Goal: Information Seeking & Learning: Check status

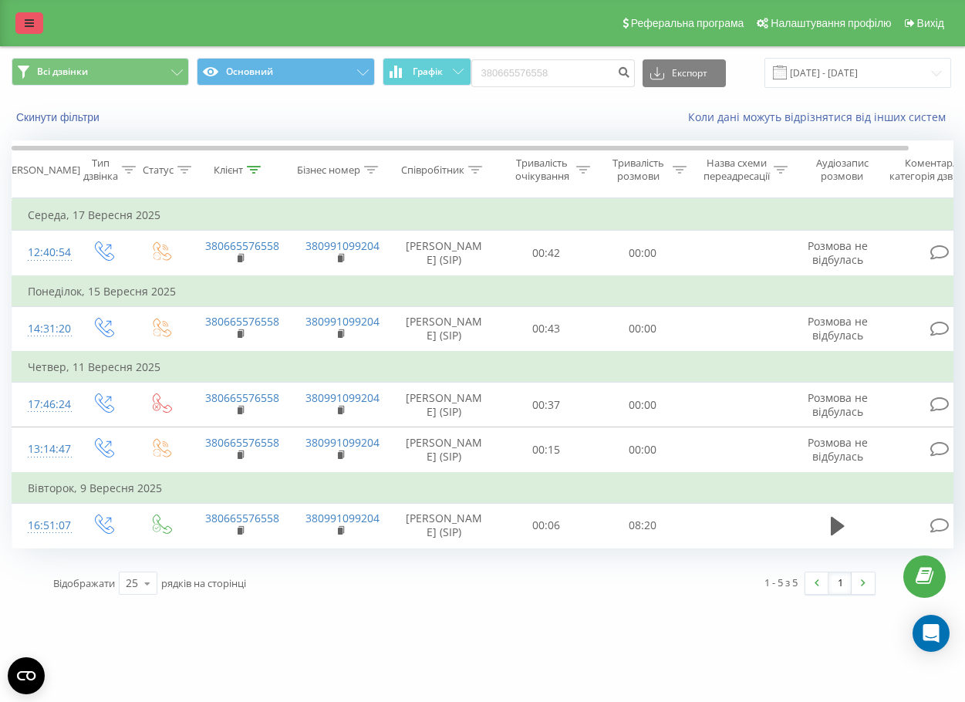
click at [17, 21] on link at bounding box center [29, 23] width 28 height 22
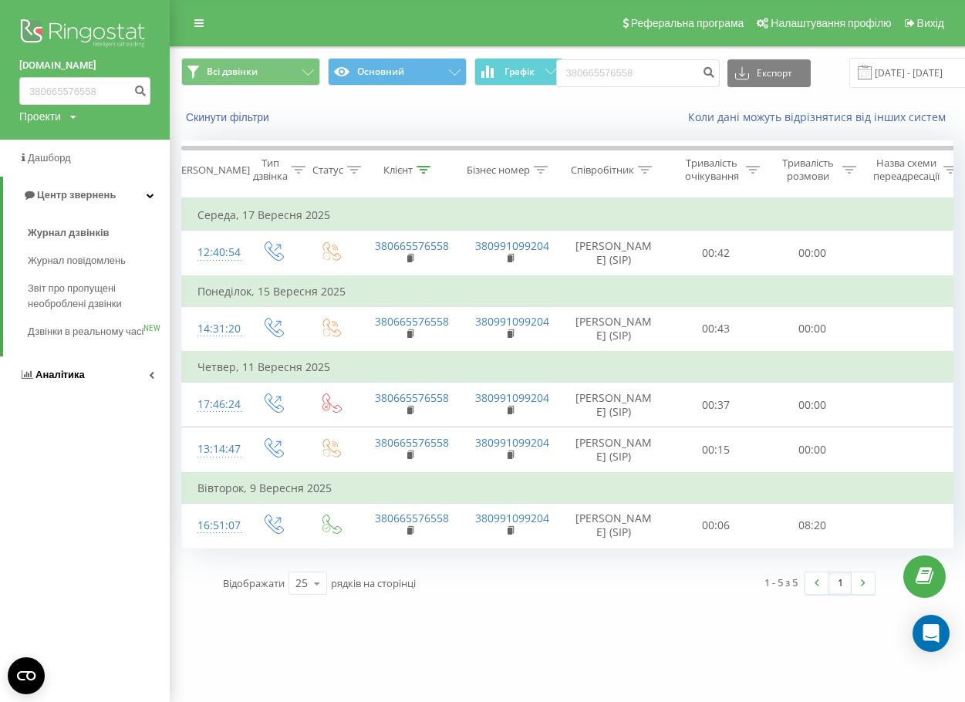
click at [56, 377] on link "Аналiтика" at bounding box center [85, 374] width 170 height 37
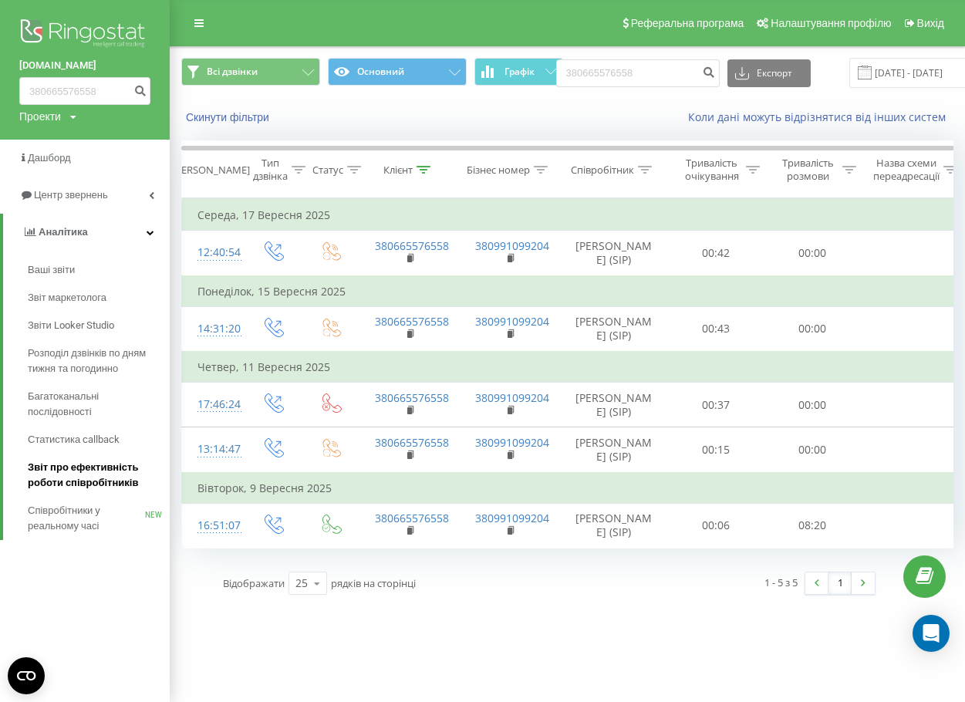
click at [66, 492] on link "Звіт про ефективність роботи співробітників" at bounding box center [99, 475] width 142 height 43
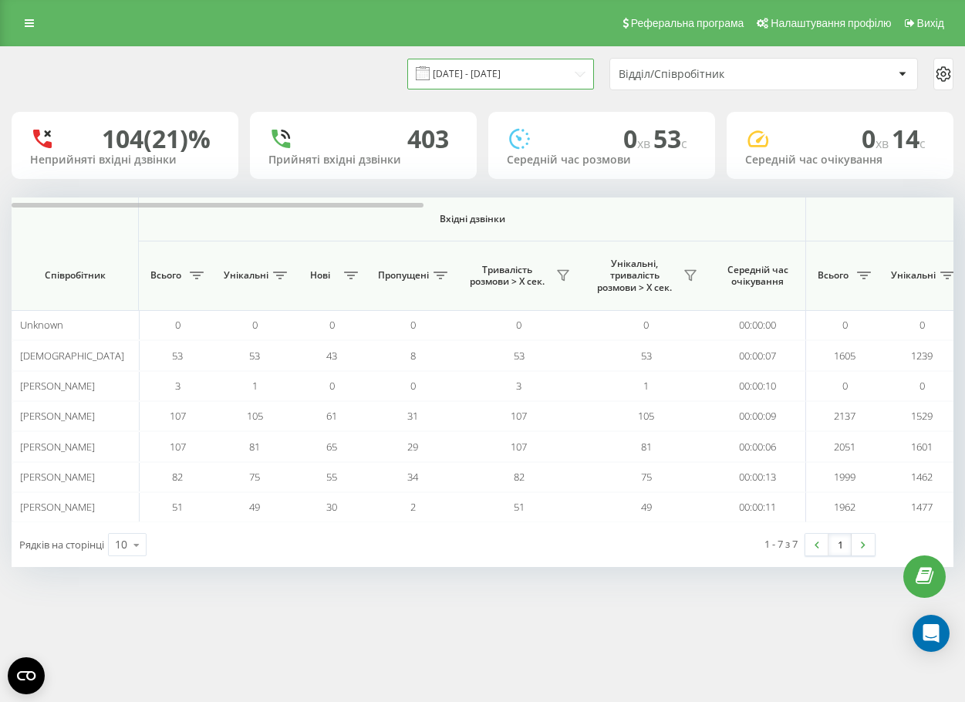
click at [542, 68] on input "[DATE] - [DATE]" at bounding box center [500, 74] width 187 height 30
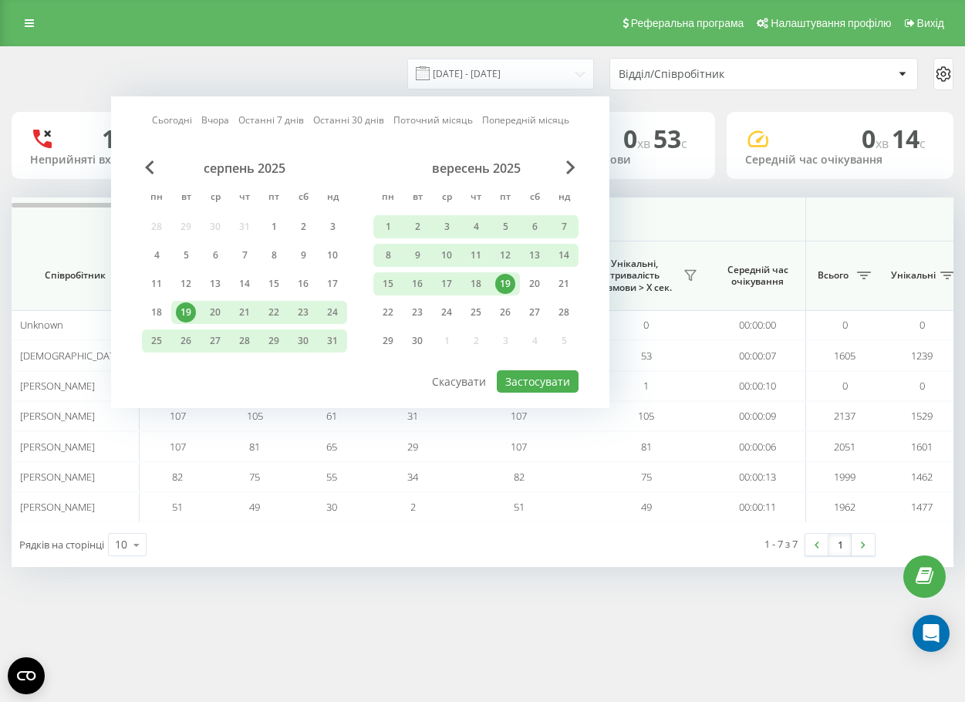
click at [499, 288] on div "19" at bounding box center [505, 284] width 20 height 20
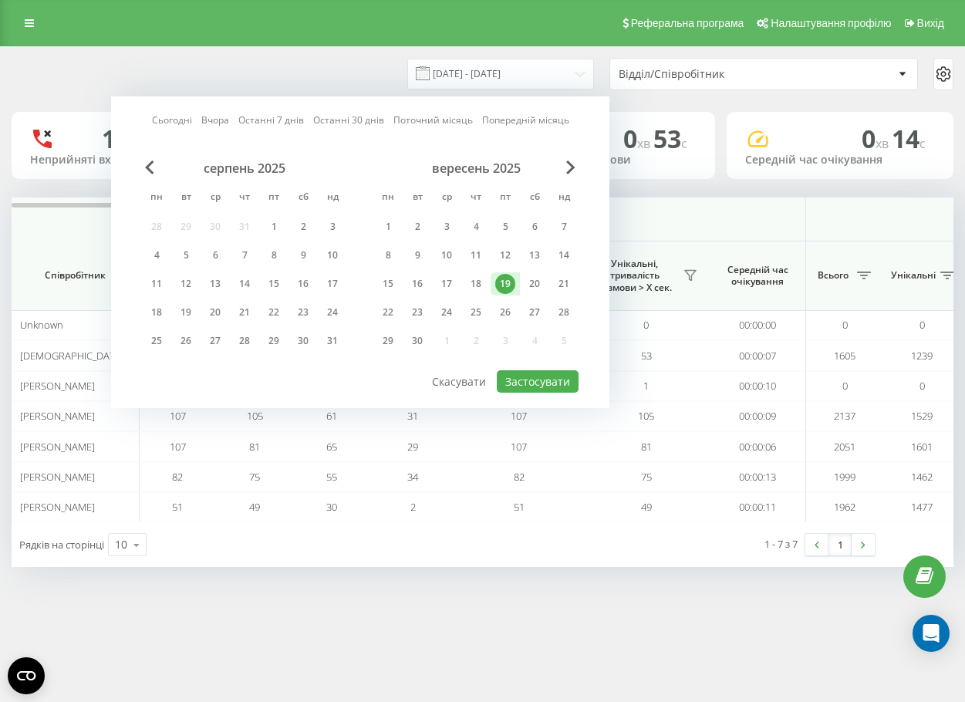
click at [521, 370] on div at bounding box center [360, 370] width 437 height 2
click at [525, 380] on button "Застосувати" at bounding box center [538, 381] width 82 height 22
type input "[DATE] - [DATE]"
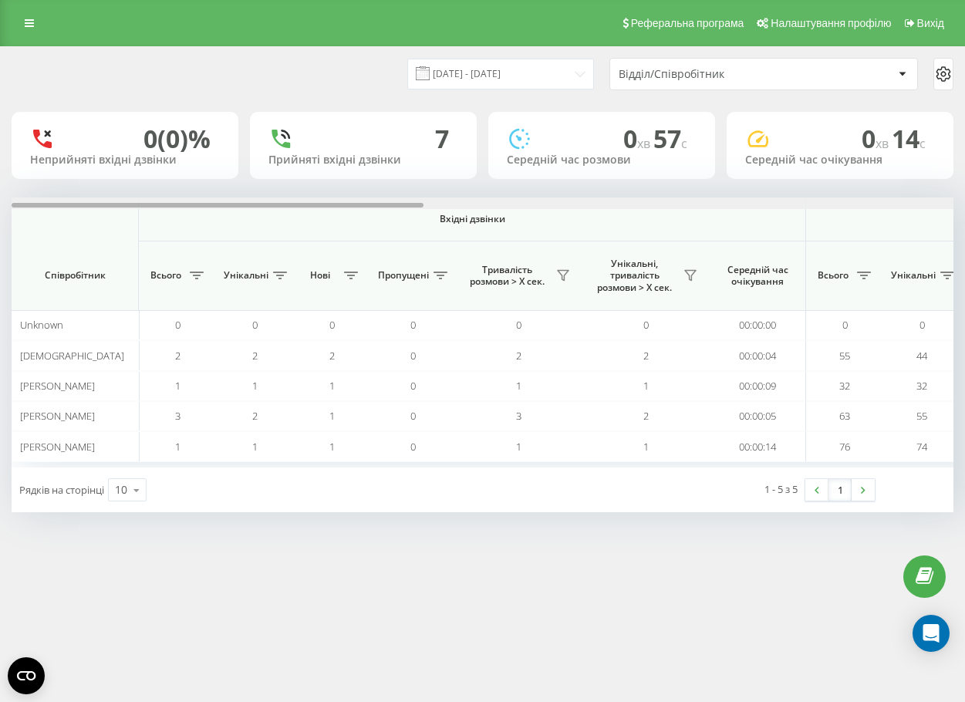
scroll to position [0, 942]
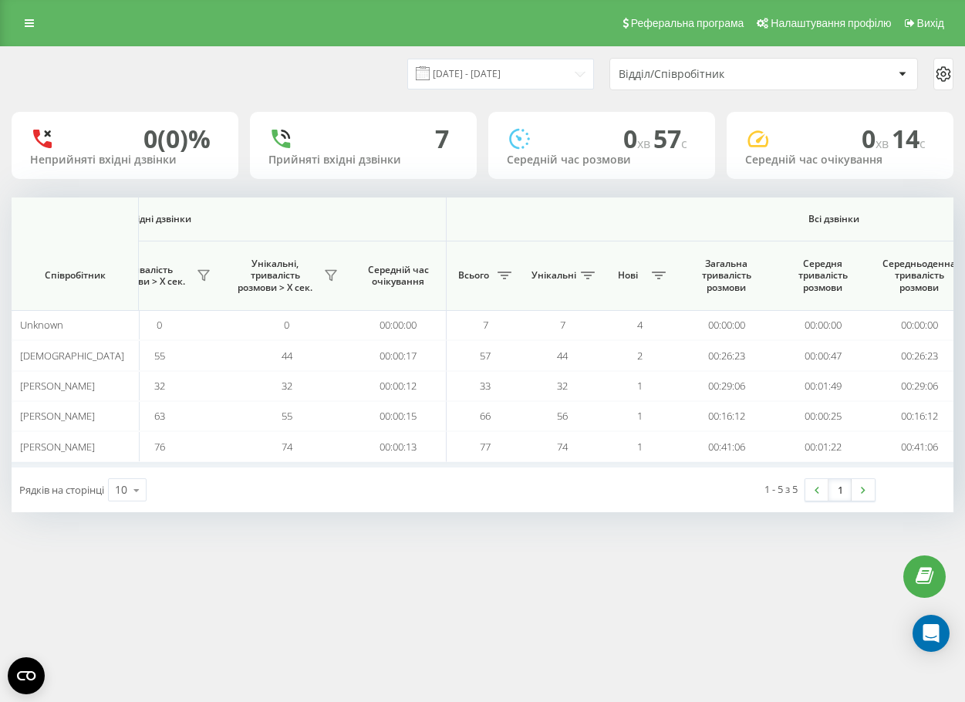
click at [509, 53] on div "[DATE] - [DATE] Відділ/Співробітник" at bounding box center [483, 74] width 964 height 54
click at [512, 65] on input "[DATE] - [DATE]" at bounding box center [500, 74] width 187 height 30
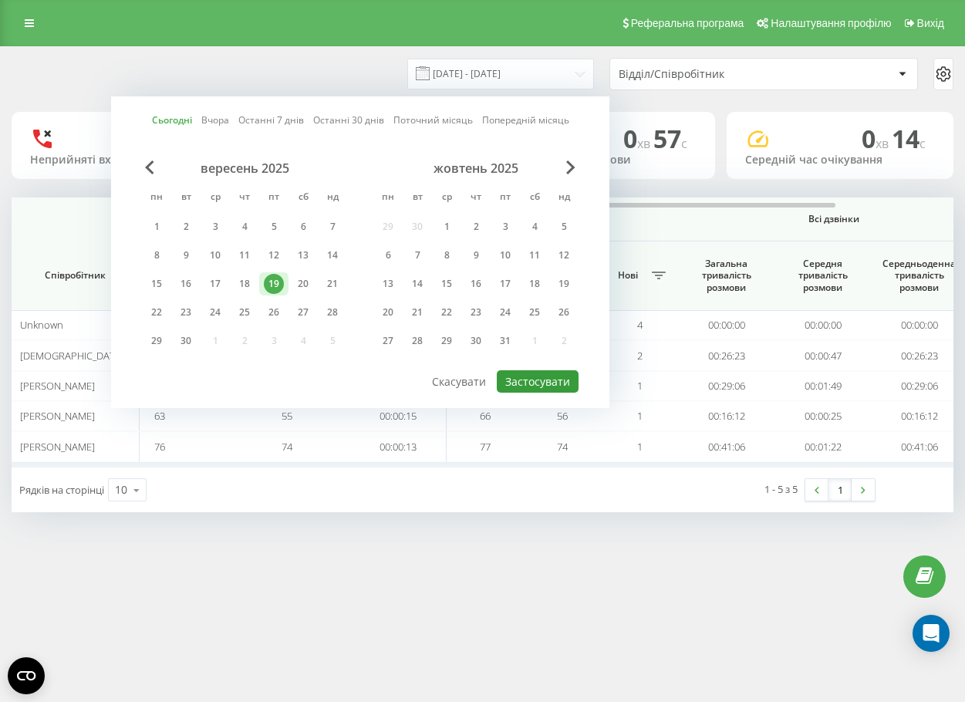
click at [569, 384] on button "Застосувати" at bounding box center [538, 381] width 82 height 22
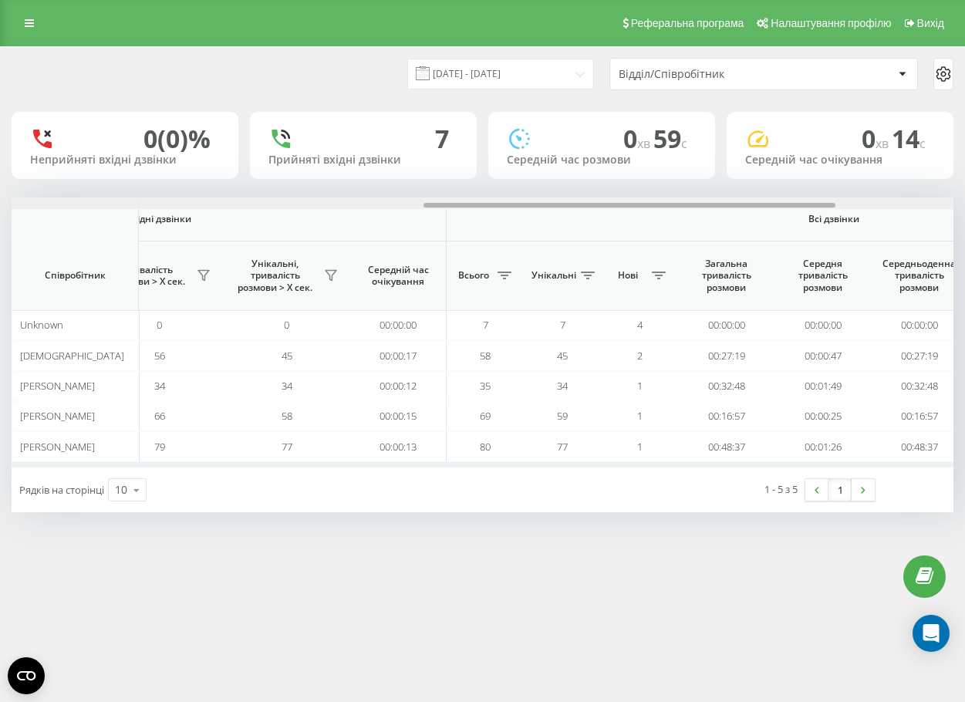
click at [564, 208] on div at bounding box center [483, 204] width 942 height 12
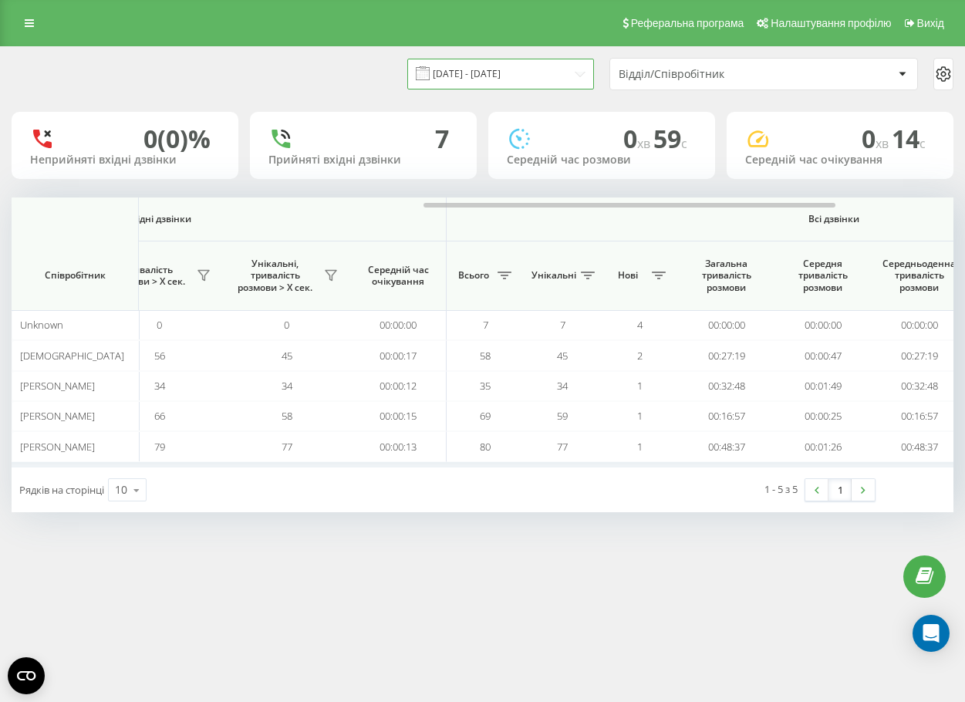
click at [506, 76] on input "[DATE] - [DATE]" at bounding box center [500, 74] width 187 height 30
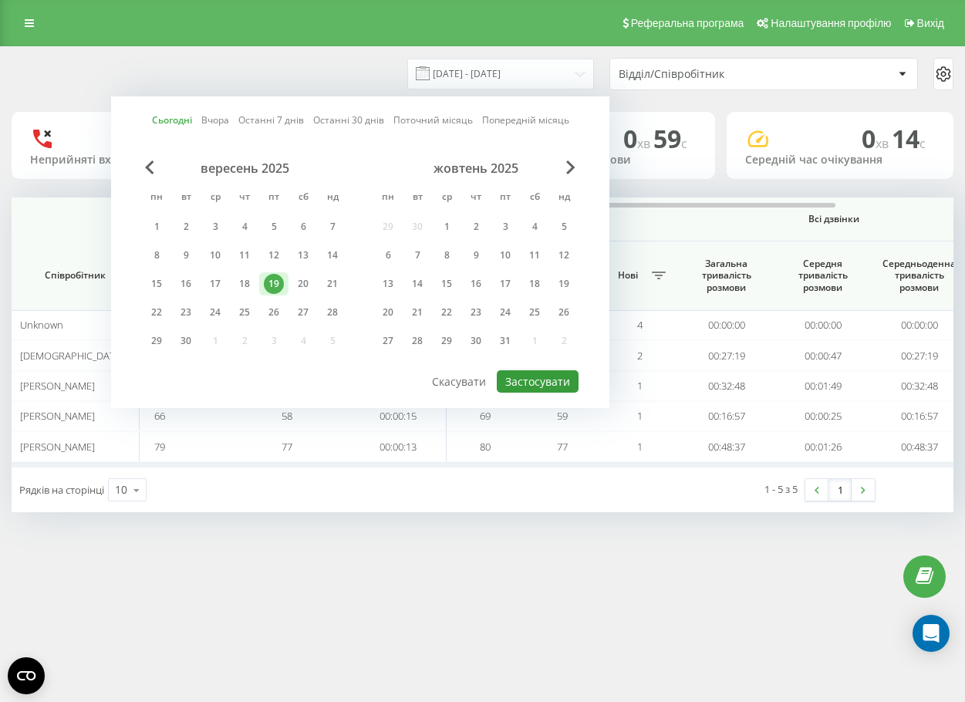
click at [551, 379] on button "Застосувати" at bounding box center [538, 381] width 82 height 22
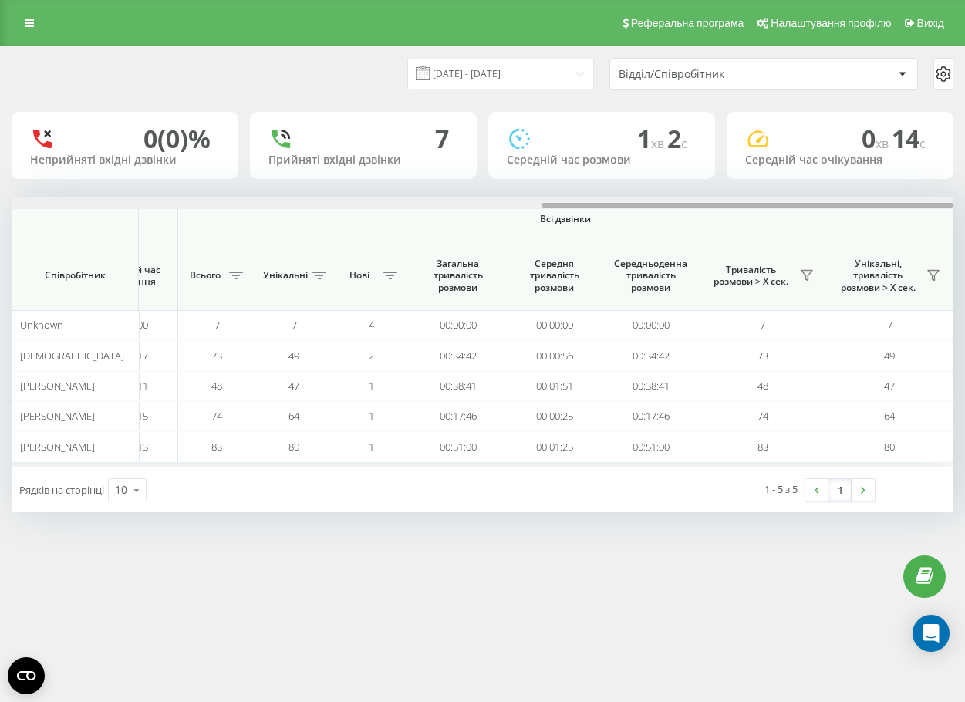
click at [583, 201] on div at bounding box center [483, 204] width 942 height 12
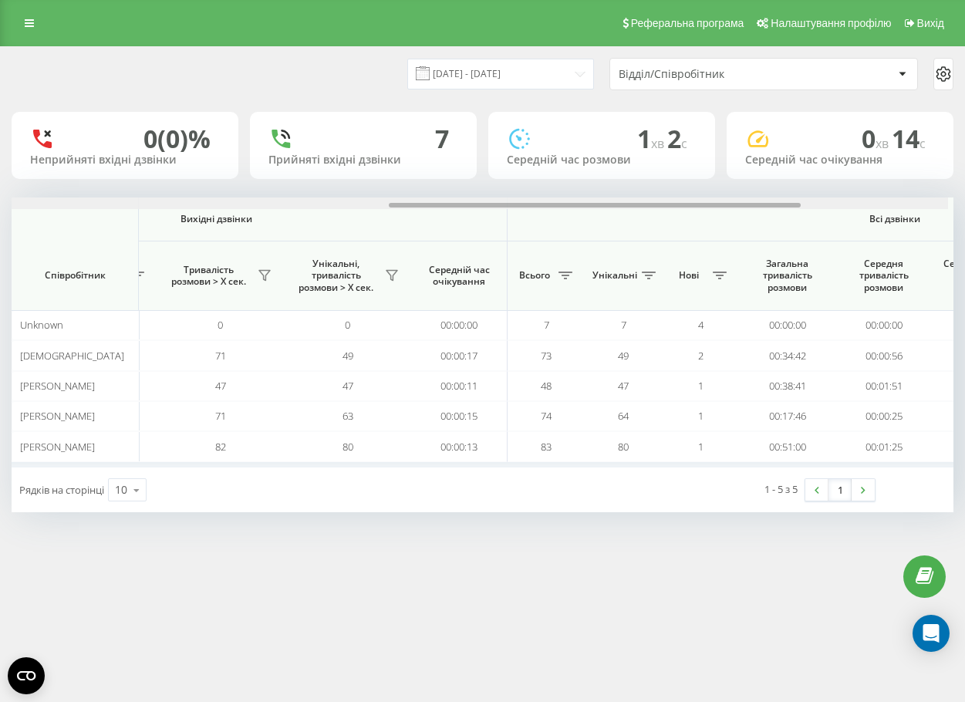
scroll to position [0, 874]
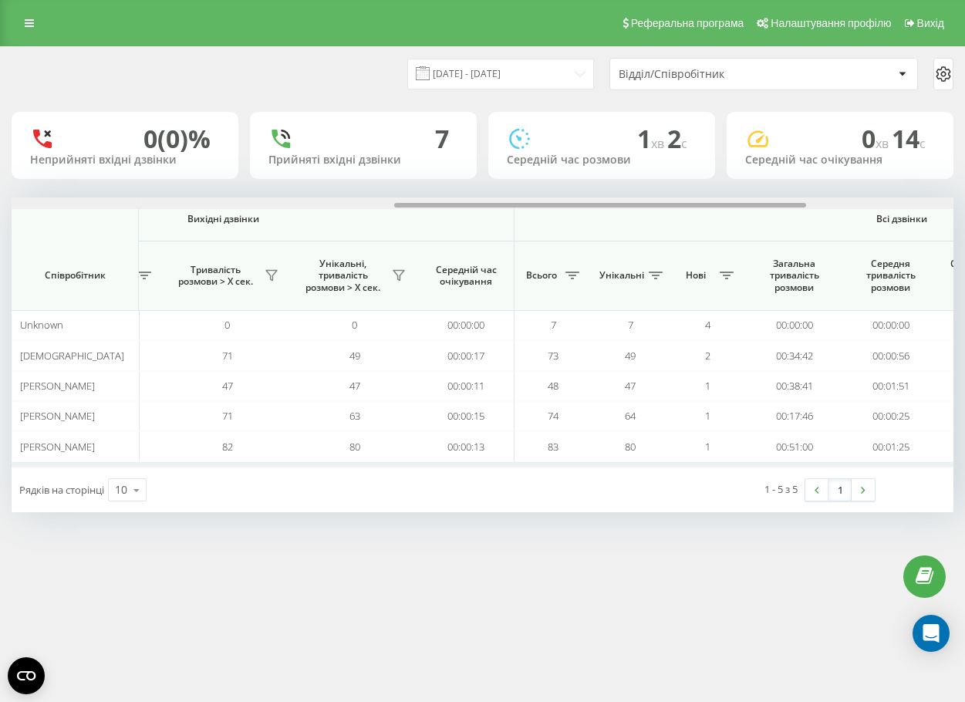
drag, startPoint x: 586, startPoint y: 205, endPoint x: 438, endPoint y: 214, distance: 147.6
click at [438, 214] on div "Вхідні дзвінки Вихідні дзвінки Всі дзвінки Співробітник Всього Унікальні Нові П…" at bounding box center [483, 333] width 942 height 270
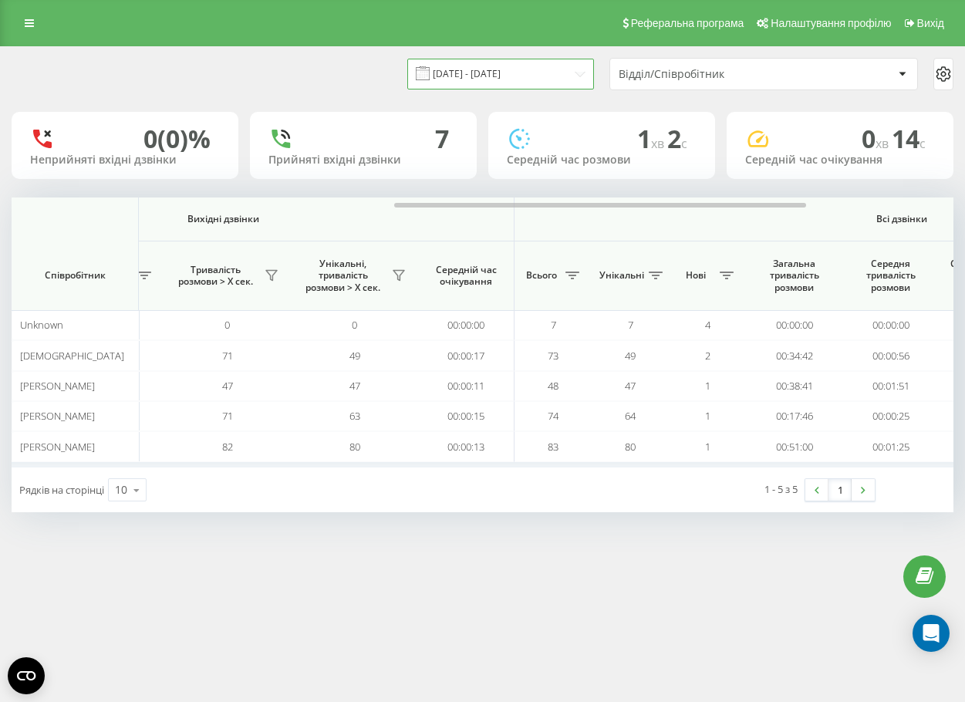
click at [452, 74] on input "[DATE] - [DATE]" at bounding box center [500, 74] width 187 height 30
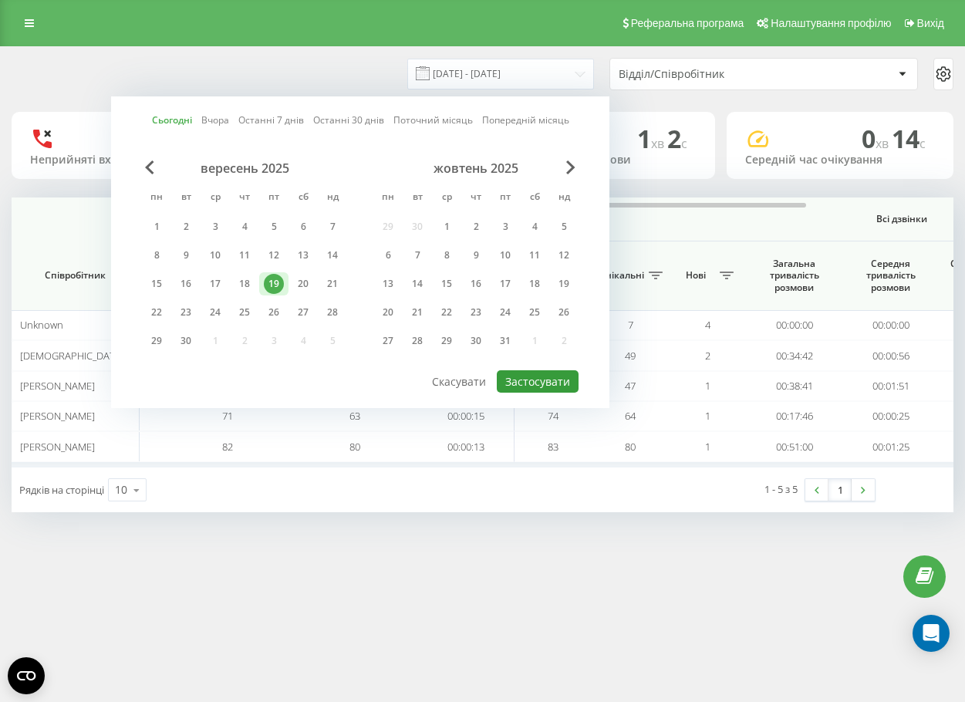
click at [569, 373] on button "Застосувати" at bounding box center [538, 381] width 82 height 22
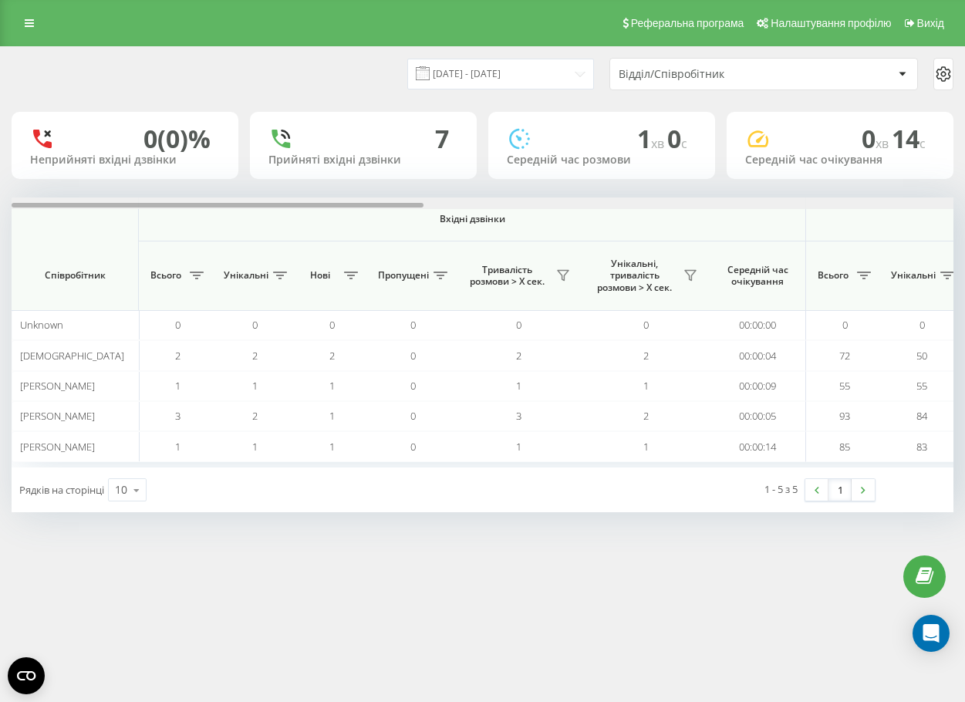
scroll to position [0, 942]
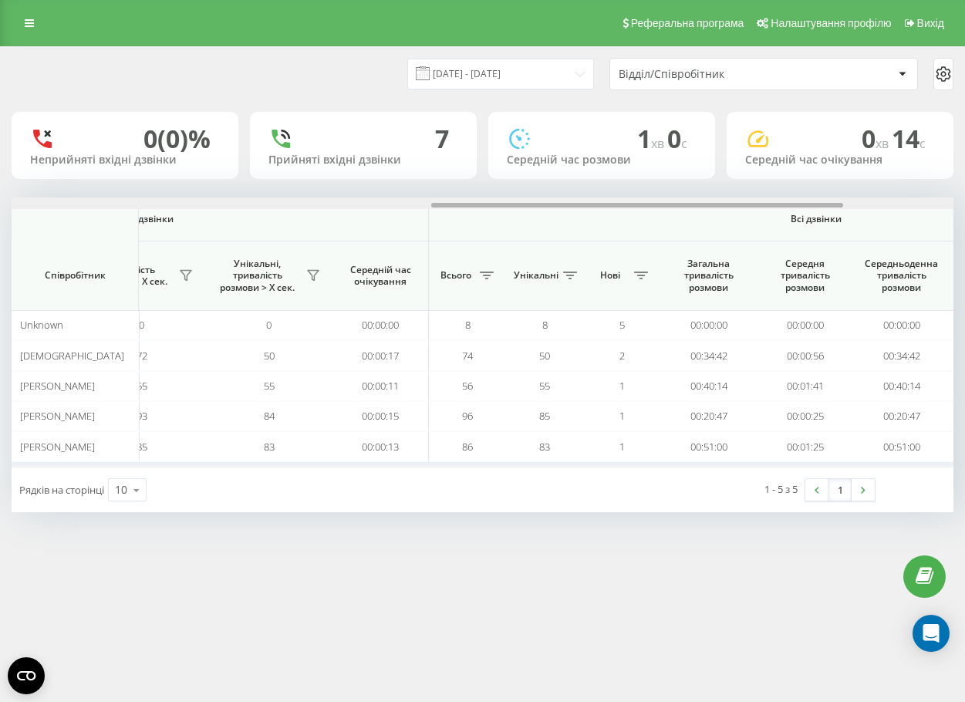
scroll to position [0, 965]
drag, startPoint x: 690, startPoint y: 204, endPoint x: 700, endPoint y: 205, distance: 10.1
click at [700, 205] on div at bounding box center [632, 205] width 412 height 5
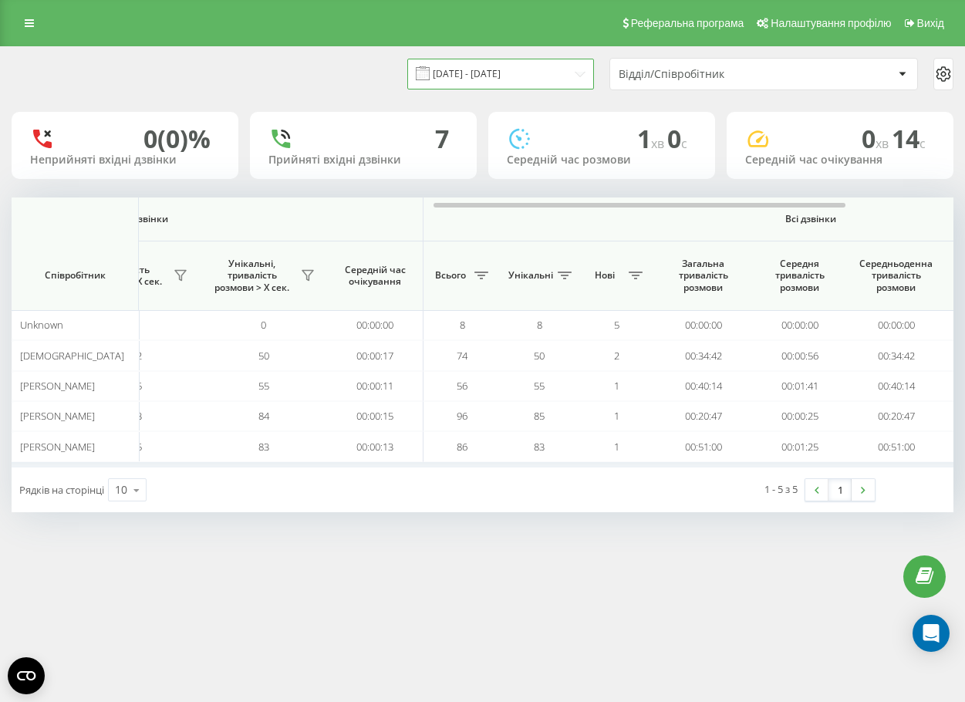
click at [490, 79] on input "[DATE] - [DATE]" at bounding box center [500, 74] width 187 height 30
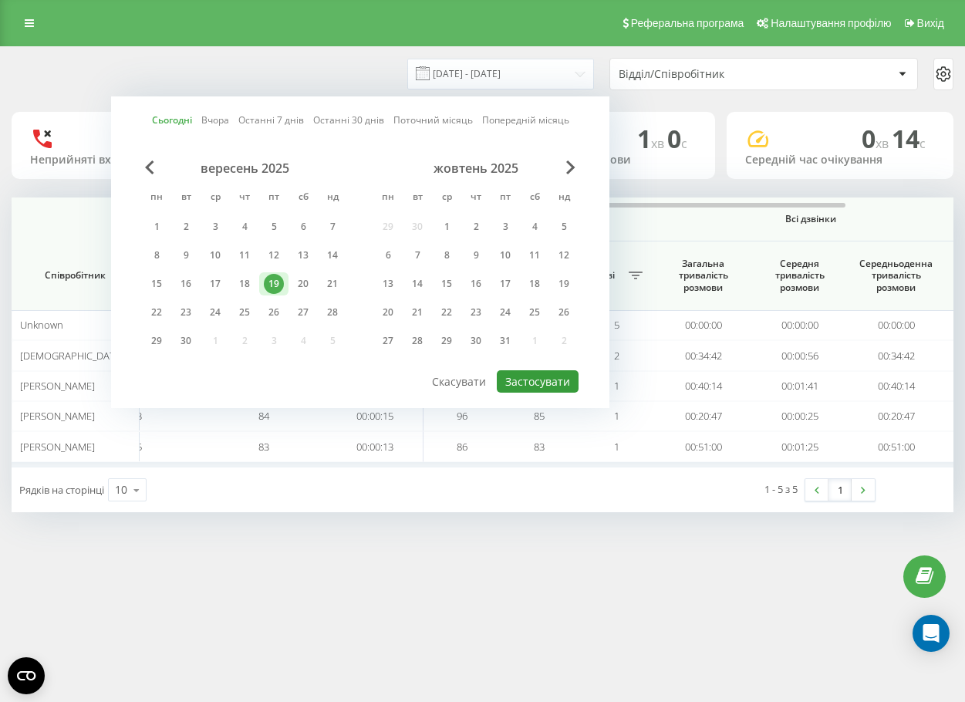
click at [555, 385] on button "Застосувати" at bounding box center [538, 381] width 82 height 22
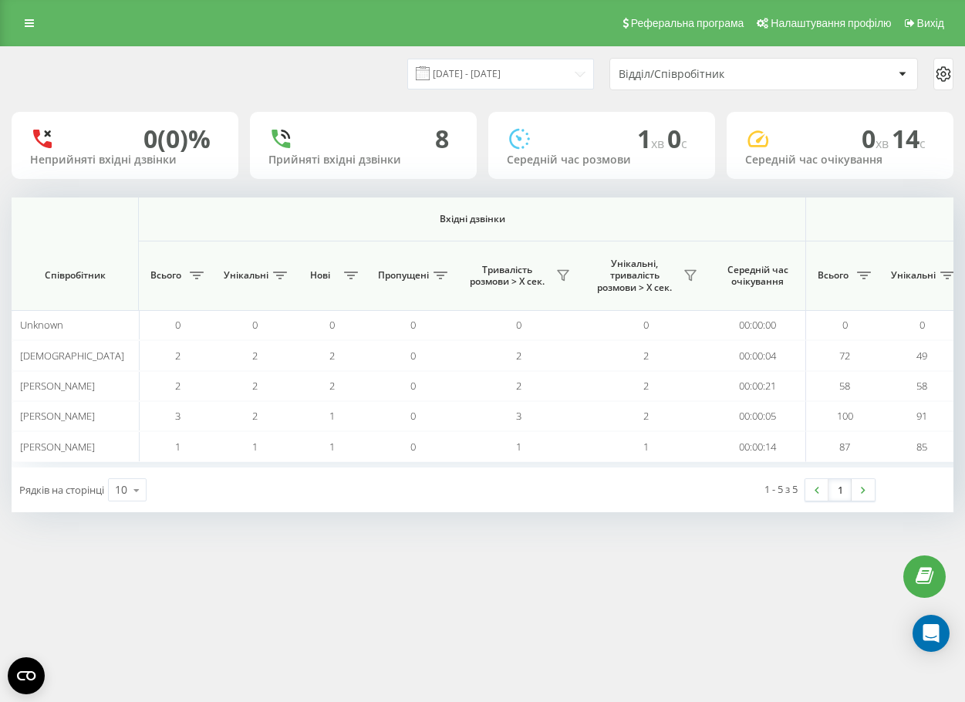
scroll to position [0, 942]
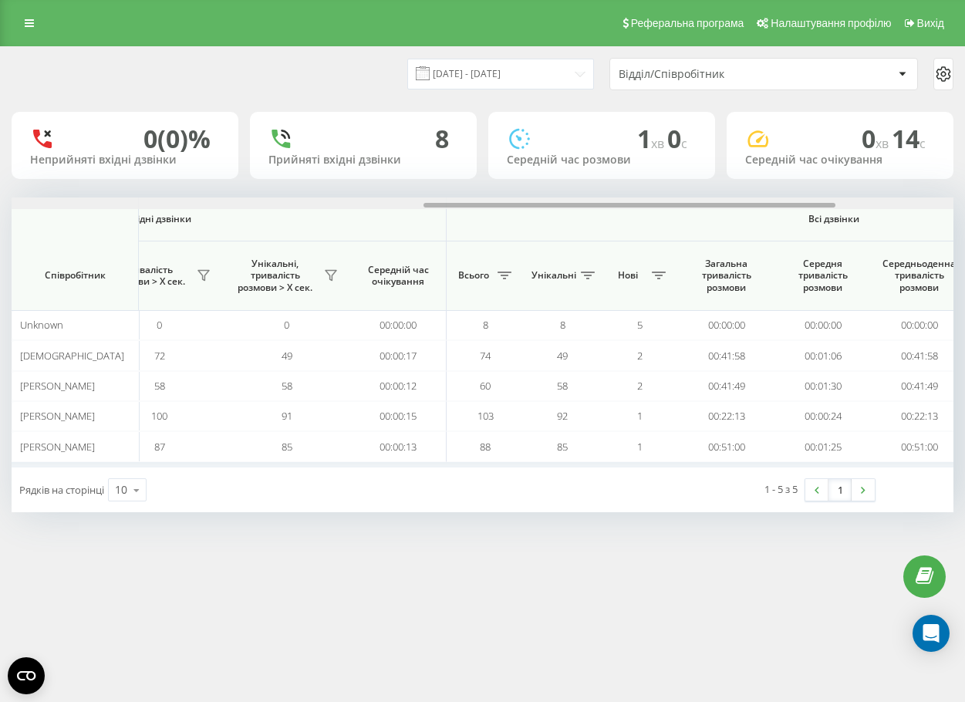
click at [557, 206] on div at bounding box center [483, 204] width 942 height 12
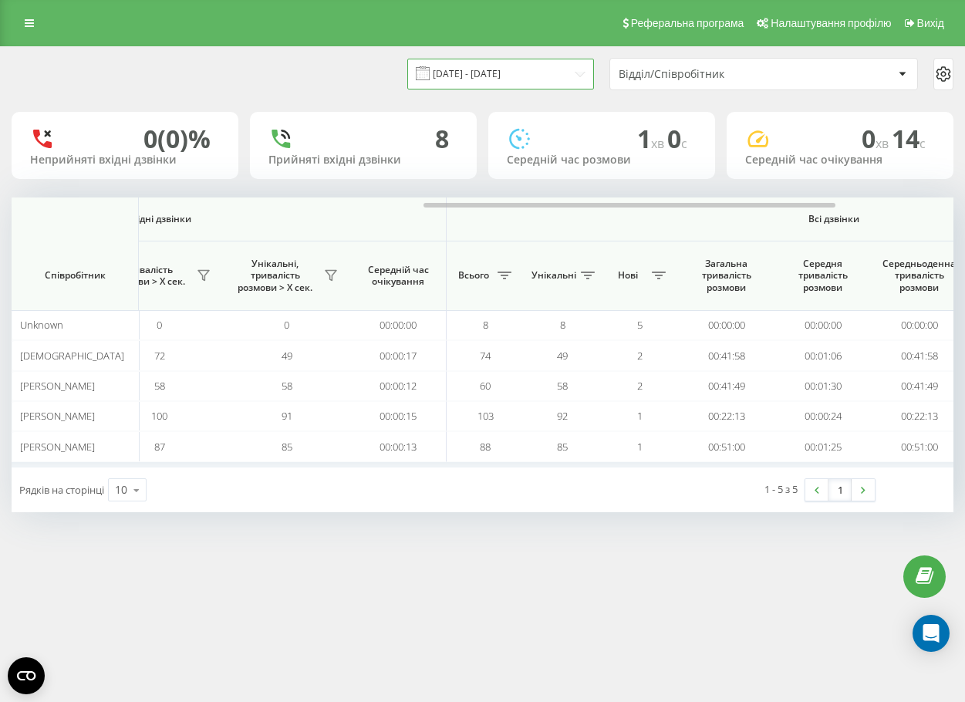
click at [528, 83] on input "[DATE] - [DATE]" at bounding box center [500, 74] width 187 height 30
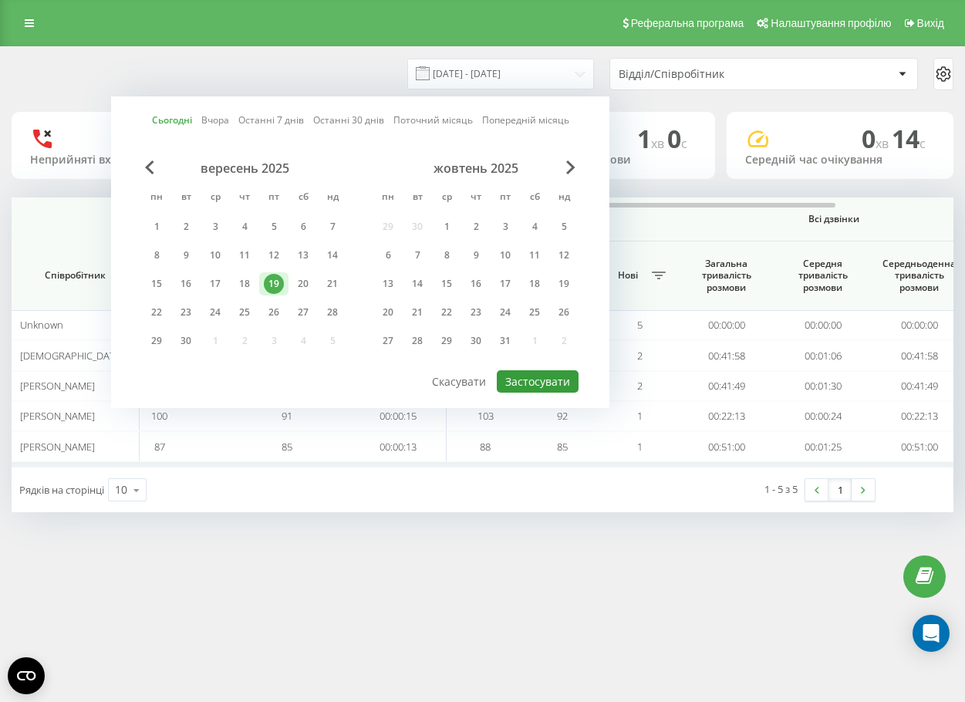
click at [563, 377] on button "Застосувати" at bounding box center [538, 381] width 82 height 22
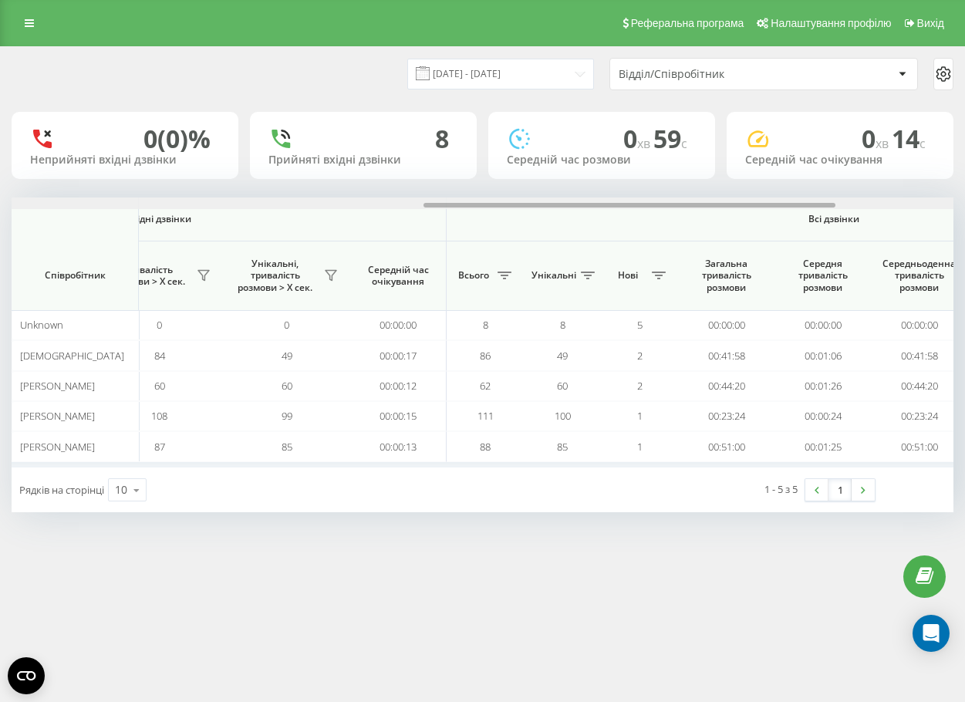
click at [671, 208] on div at bounding box center [483, 204] width 942 height 12
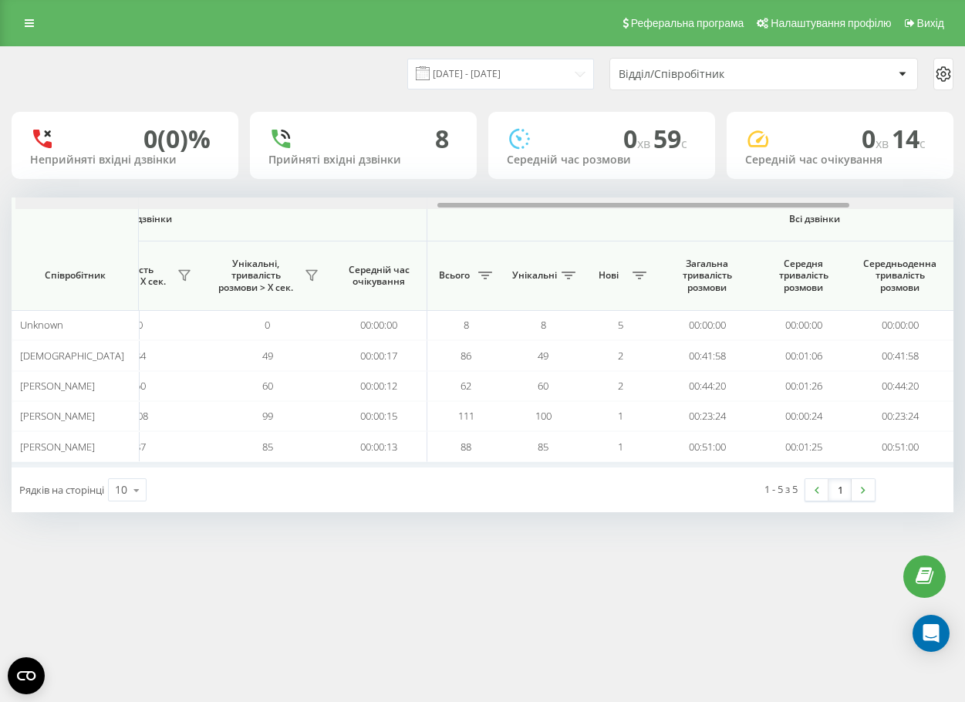
scroll to position [0, 965]
drag, startPoint x: 671, startPoint y: 208, endPoint x: 681, endPoint y: 208, distance: 10.1
click at [681, 208] on div at bounding box center [483, 204] width 942 height 12
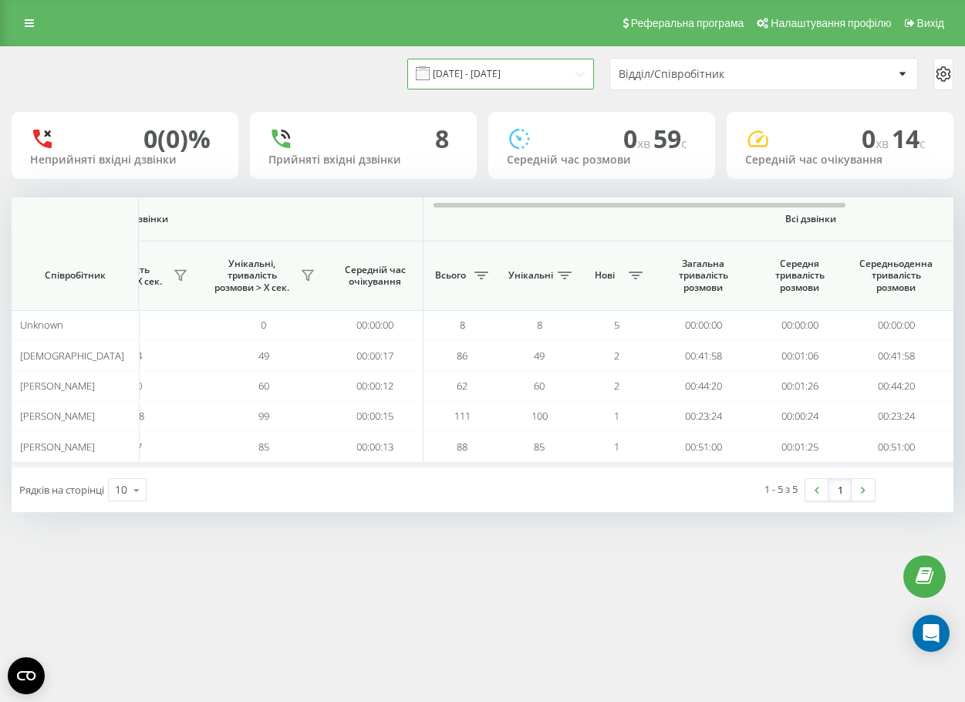
drag, startPoint x: 529, startPoint y: 76, endPoint x: 531, endPoint y: 86, distance: 9.4
click at [528, 76] on input "[DATE] - [DATE]" at bounding box center [500, 74] width 187 height 30
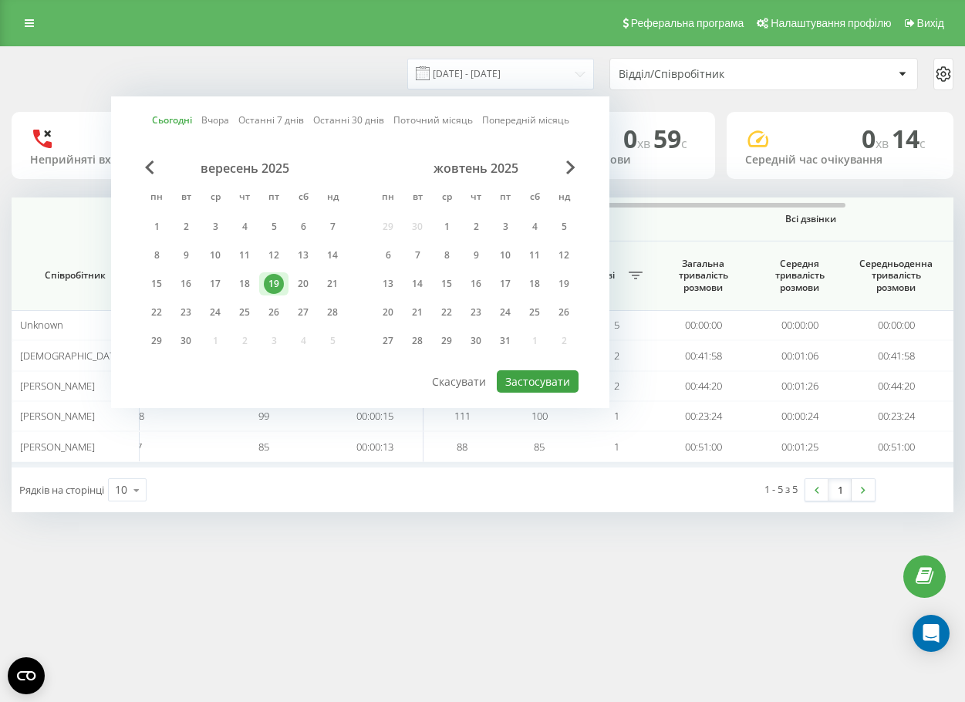
drag, startPoint x: 542, startPoint y: 368, endPoint x: 545, endPoint y: 376, distance: 9.0
click at [542, 370] on div "Сьогодні Вчора Останні 7 днів Останні 30 днів Поточний місяць Попередній місяць…" at bounding box center [360, 252] width 498 height 312
click at [545, 376] on button "Застосувати" at bounding box center [538, 381] width 82 height 22
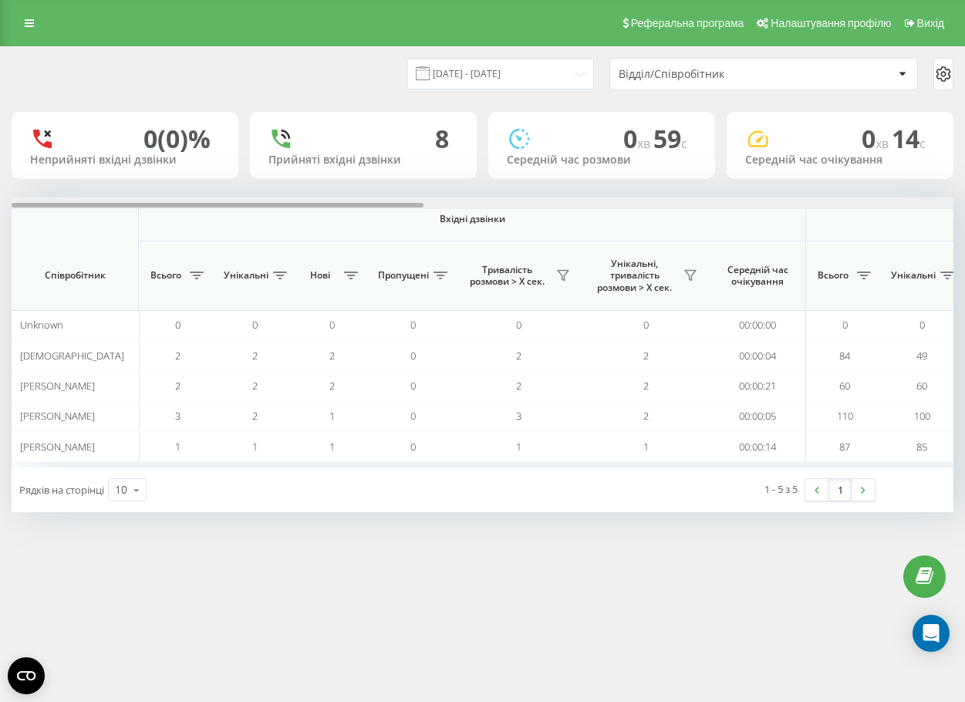
scroll to position [0, 942]
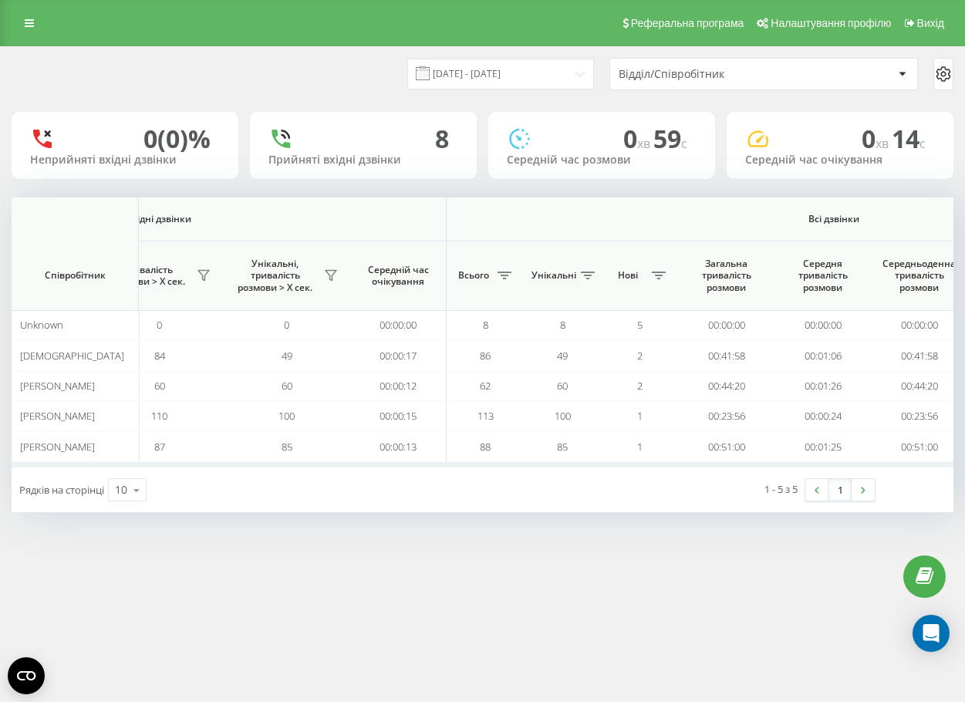
click at [590, 518] on div "[DATE] - [DATE] Відділ/Співробітник 0 (0)% Неприйняті вхідні дзвінки 8 Прийняті…" at bounding box center [482, 294] width 965 height 497
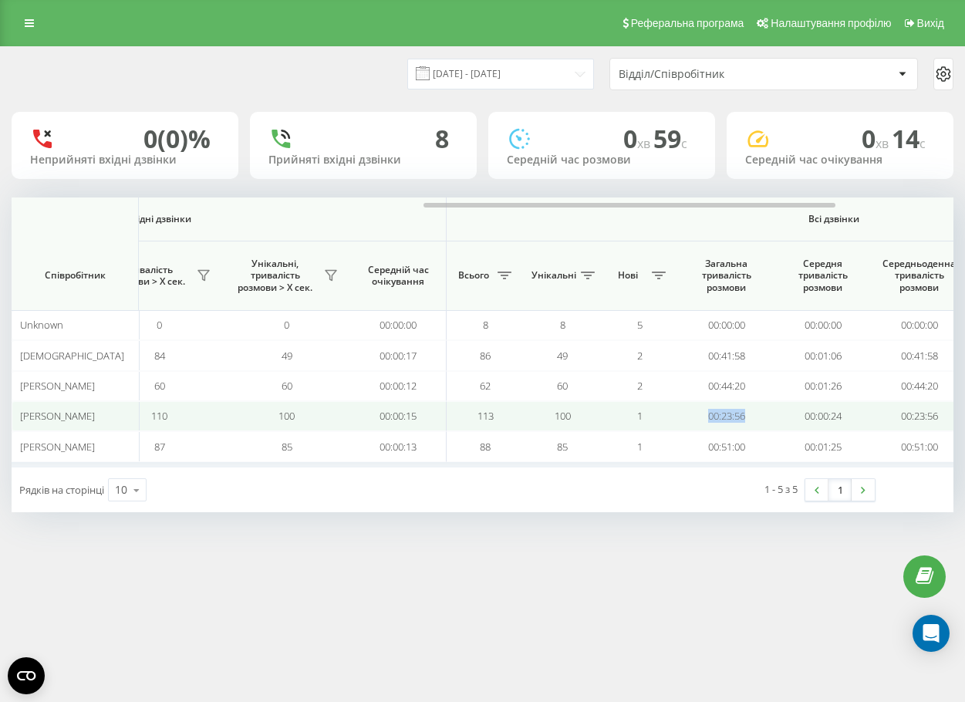
drag, startPoint x: 687, startPoint y: 418, endPoint x: 768, endPoint y: 425, distance: 80.5
click at [768, 425] on td "00:23:56" at bounding box center [726, 416] width 96 height 30
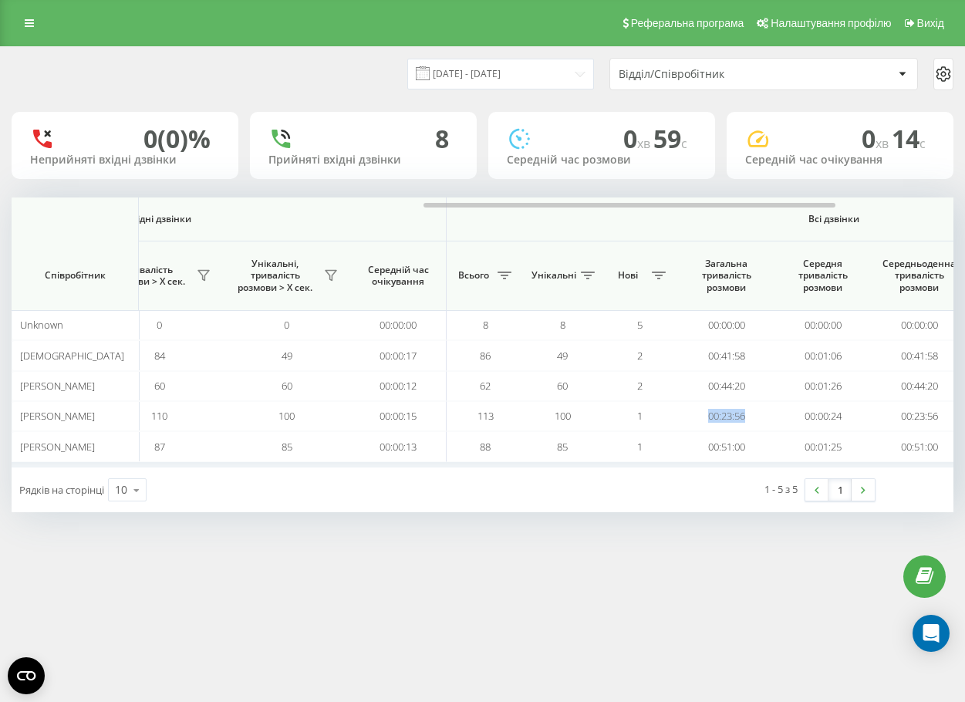
copy td "00:23:56"
